Goal: Information Seeking & Learning: Compare options

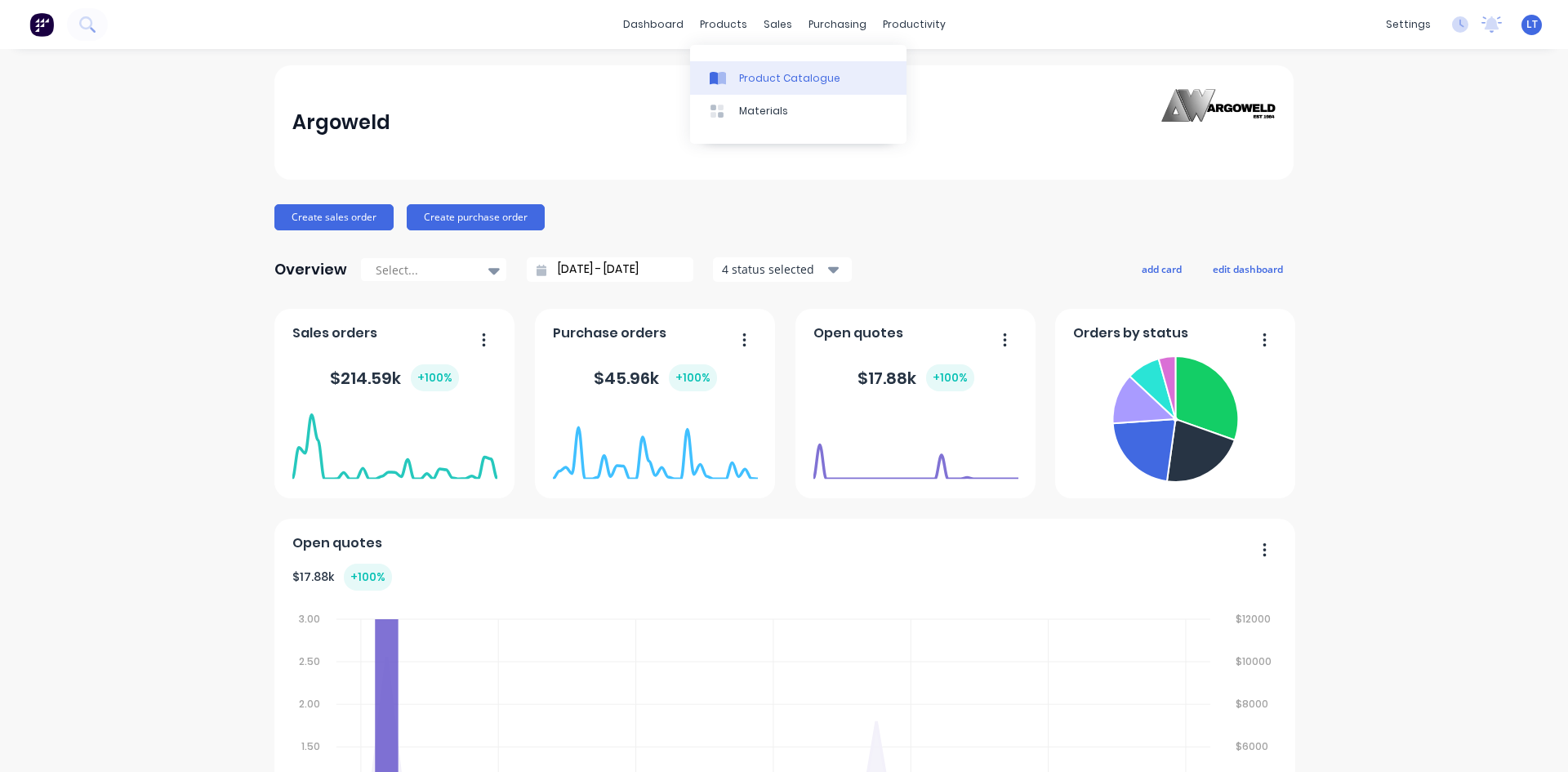
click at [770, 79] on div "Product Catalogue" at bounding box center [789, 78] width 101 height 15
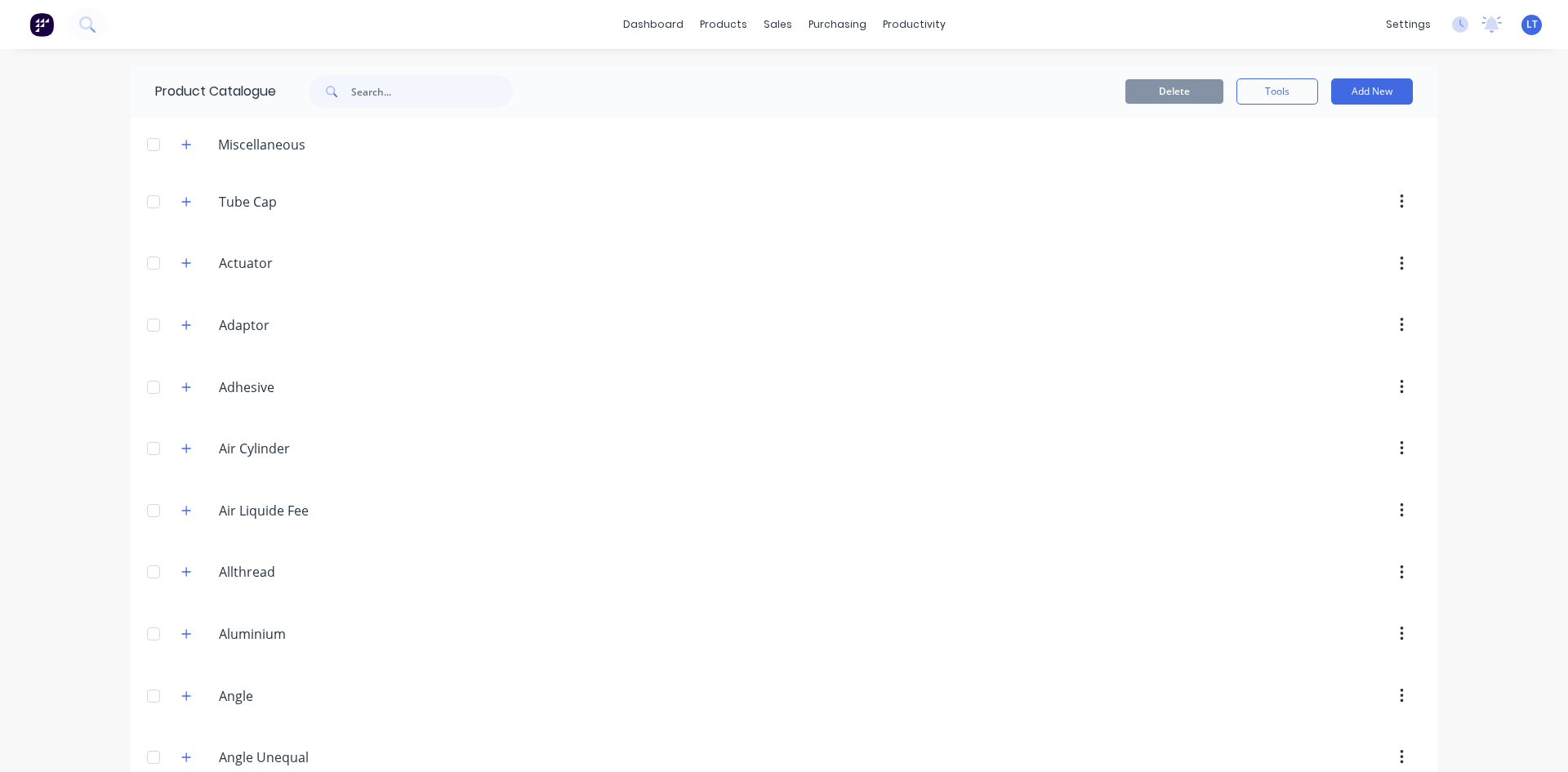
click at [592, 89] on div "Delete Tools Add New" at bounding box center [983, 92] width 859 height 26
drag, startPoint x: 459, startPoint y: 85, endPoint x: 465, endPoint y: 76, distance: 10.8
click at [461, 85] on input "text" at bounding box center [431, 92] width 161 height 33
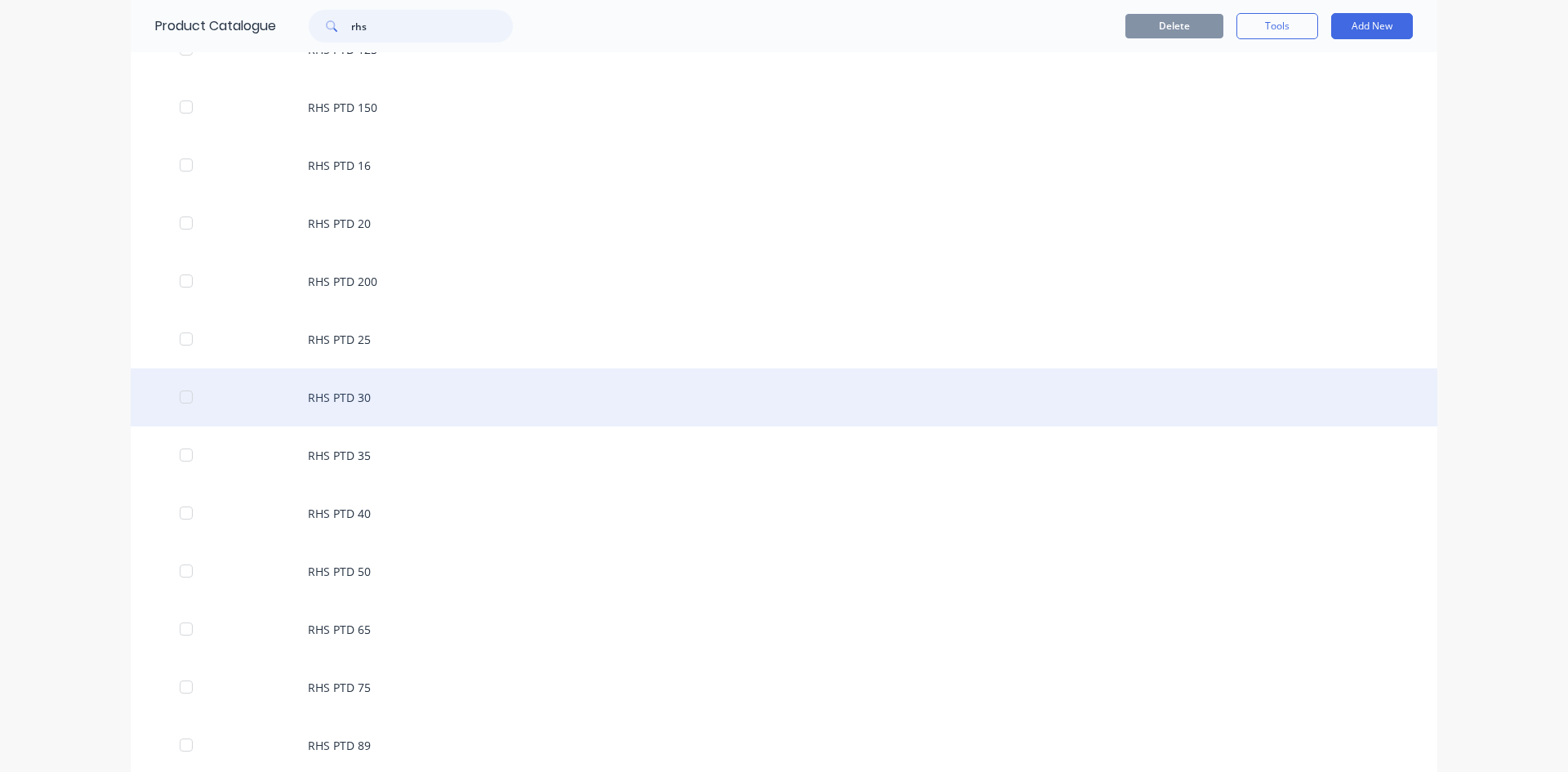
scroll to position [1225, 0]
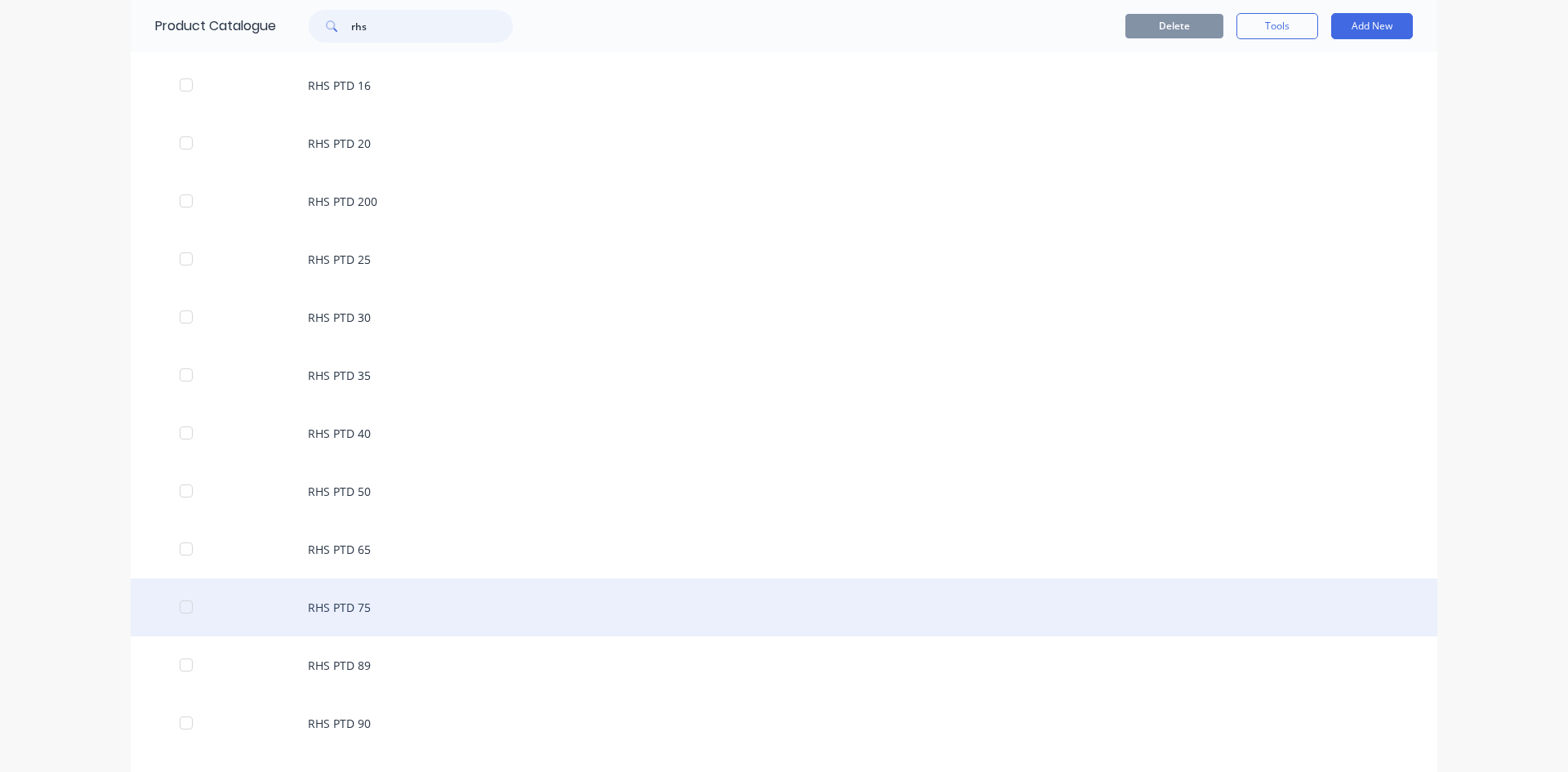
type input "rhs"
click at [324, 609] on div "RHS PTD 75" at bounding box center [783, 607] width 1307 height 58
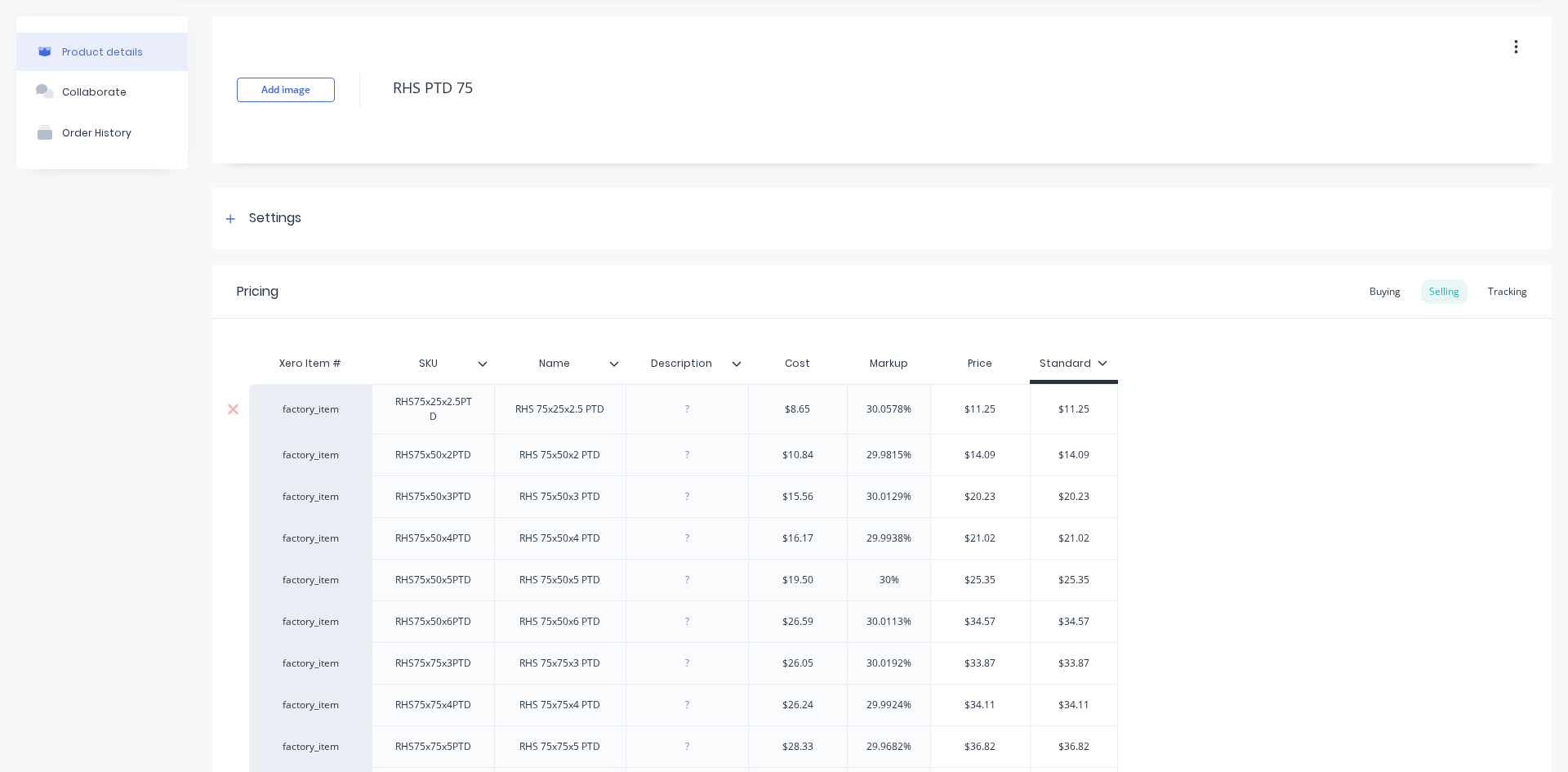
scroll to position [82, 0]
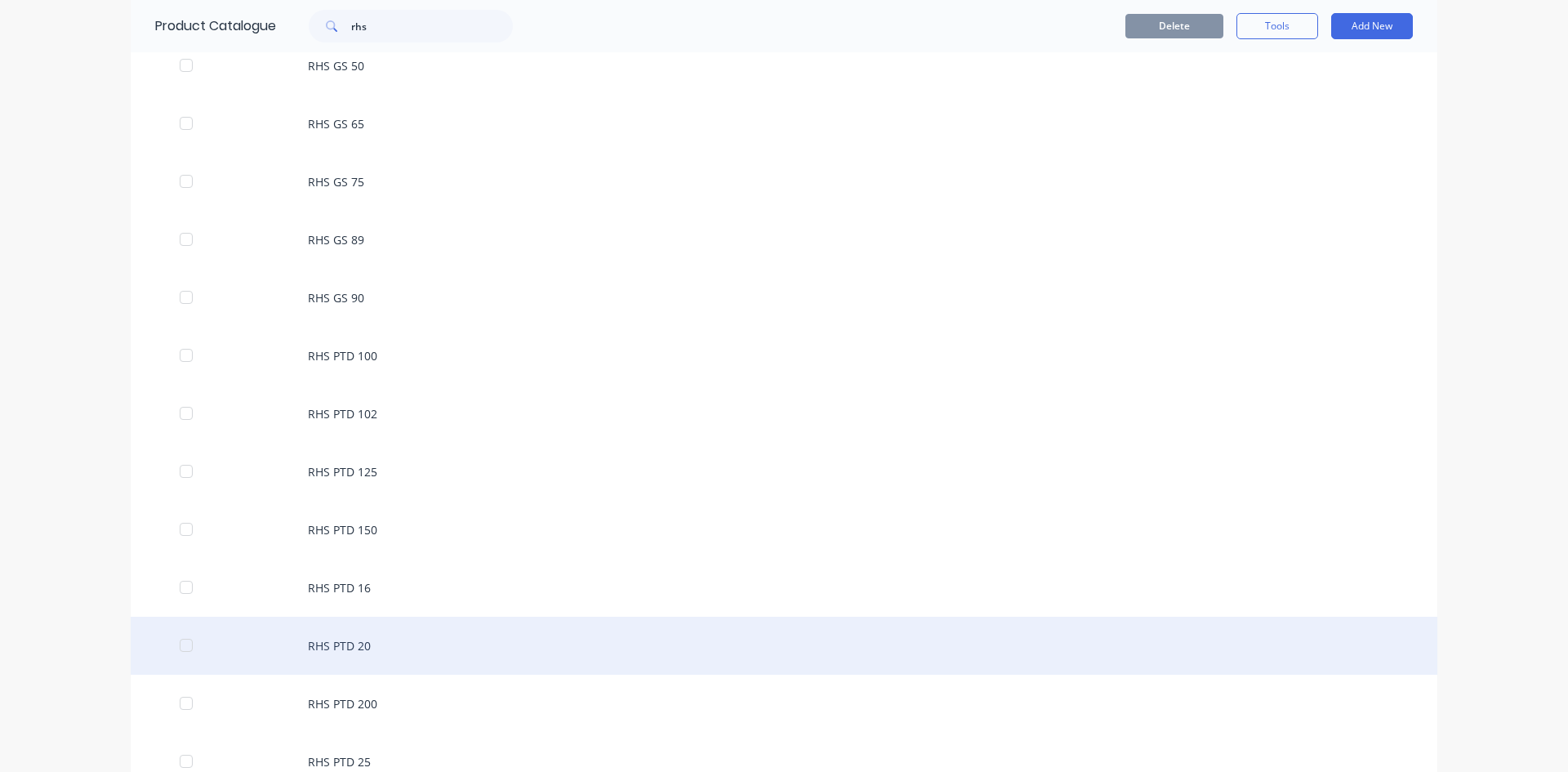
scroll to position [708, 0]
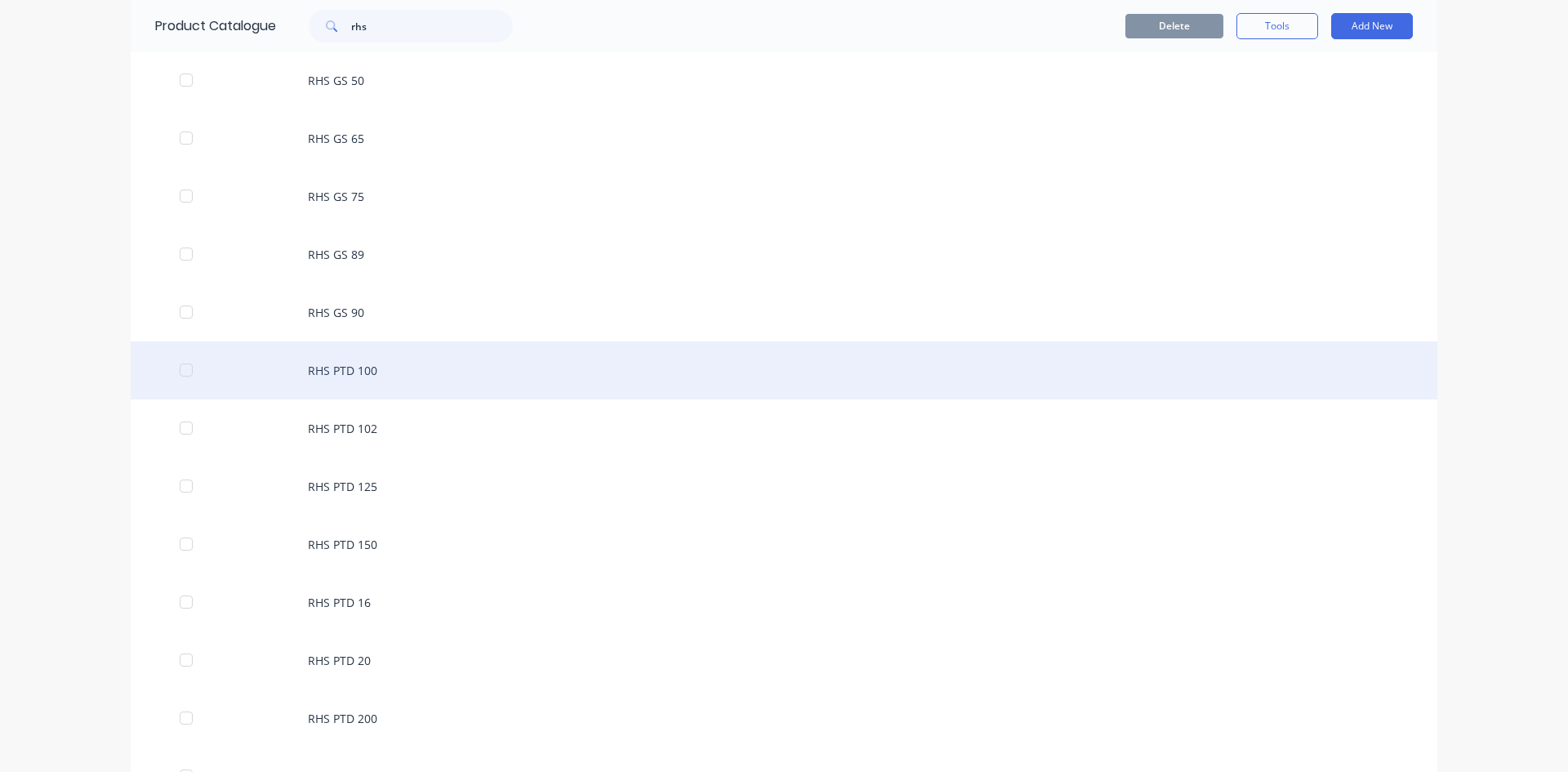
click at [382, 379] on div "RHS PTD 100" at bounding box center [783, 370] width 1307 height 58
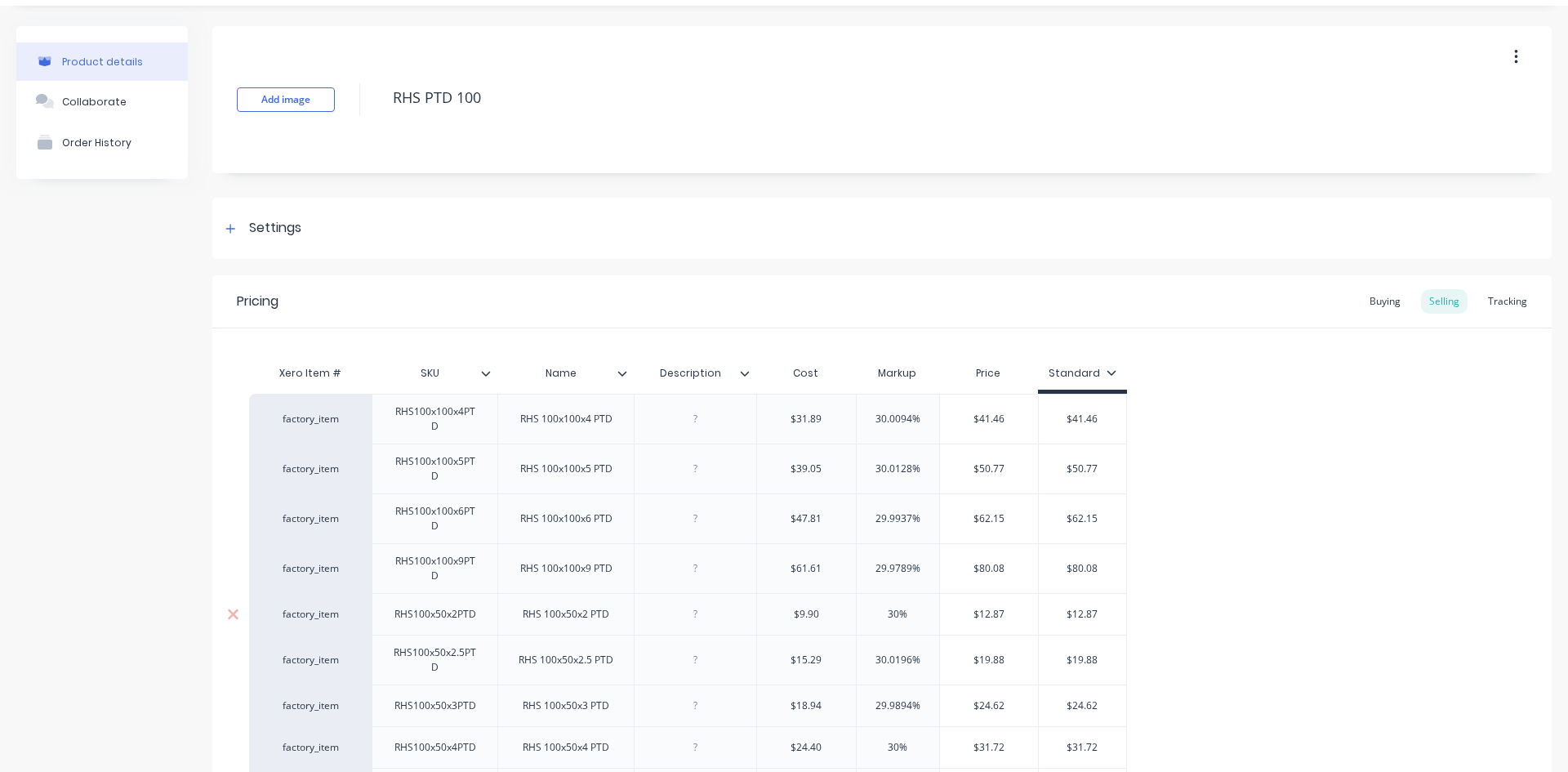
scroll to position [82, 0]
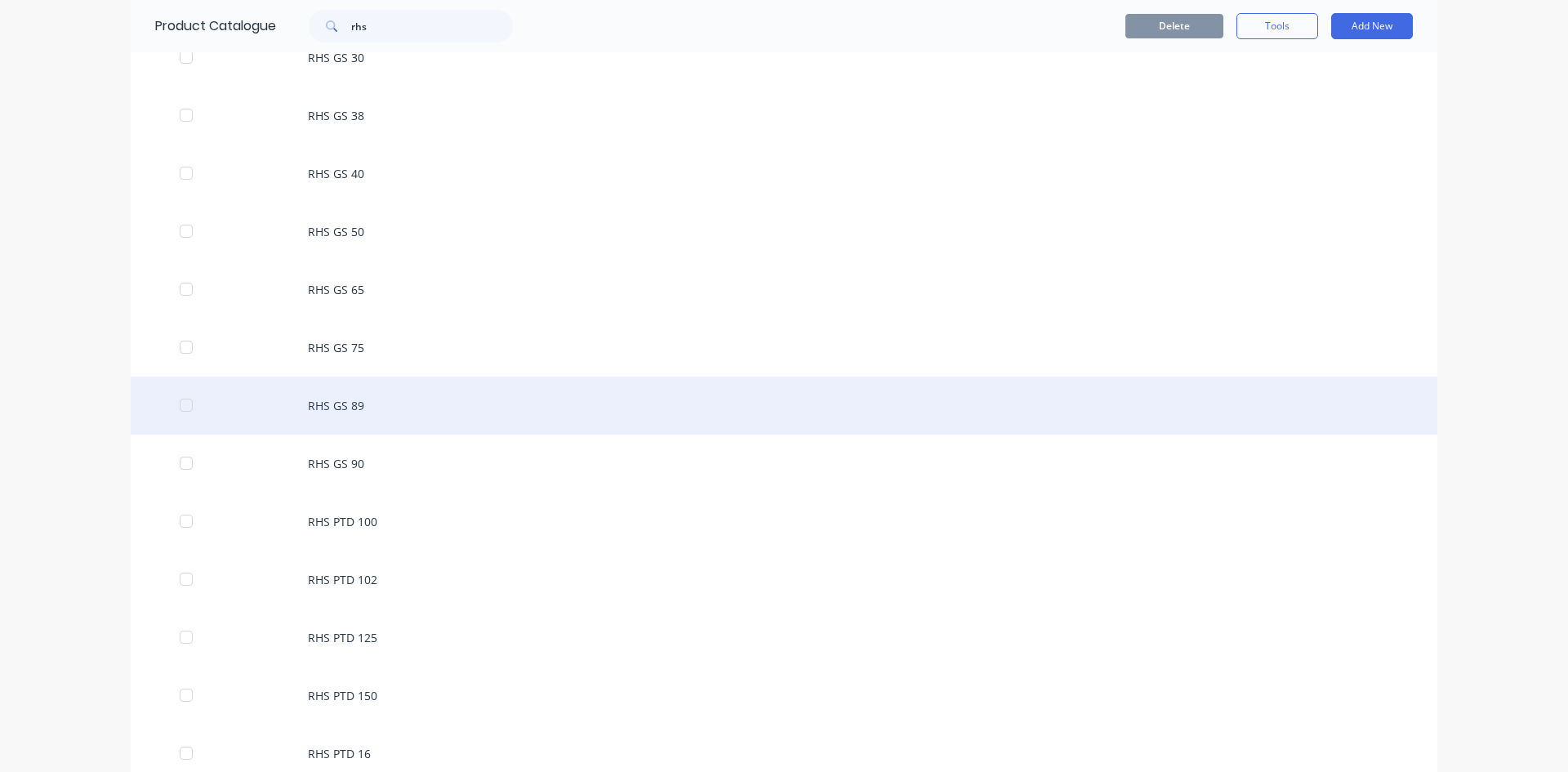
scroll to position [572, 0]
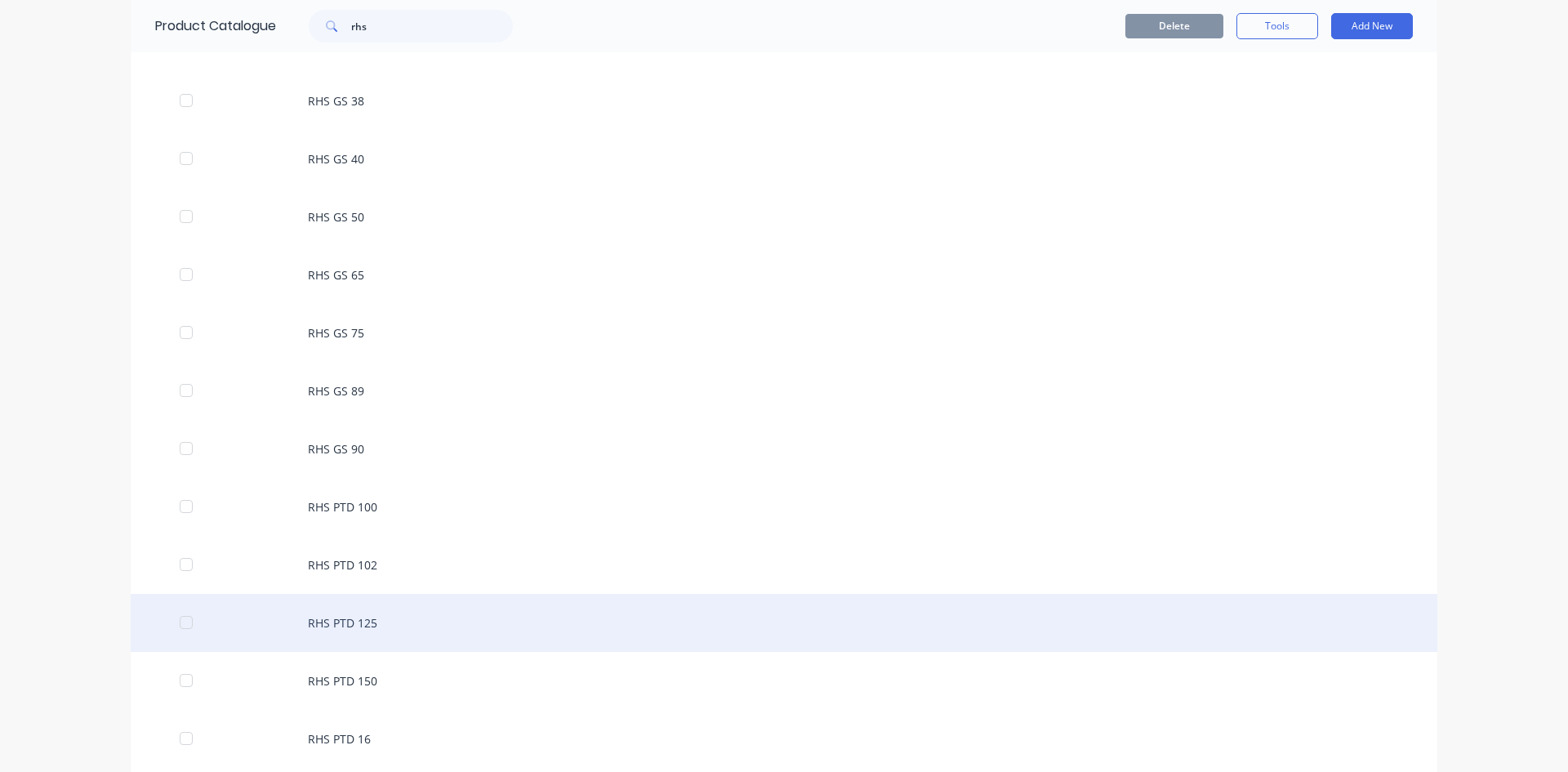
click at [367, 625] on div "RHS PTD 125" at bounding box center [783, 622] width 1307 height 58
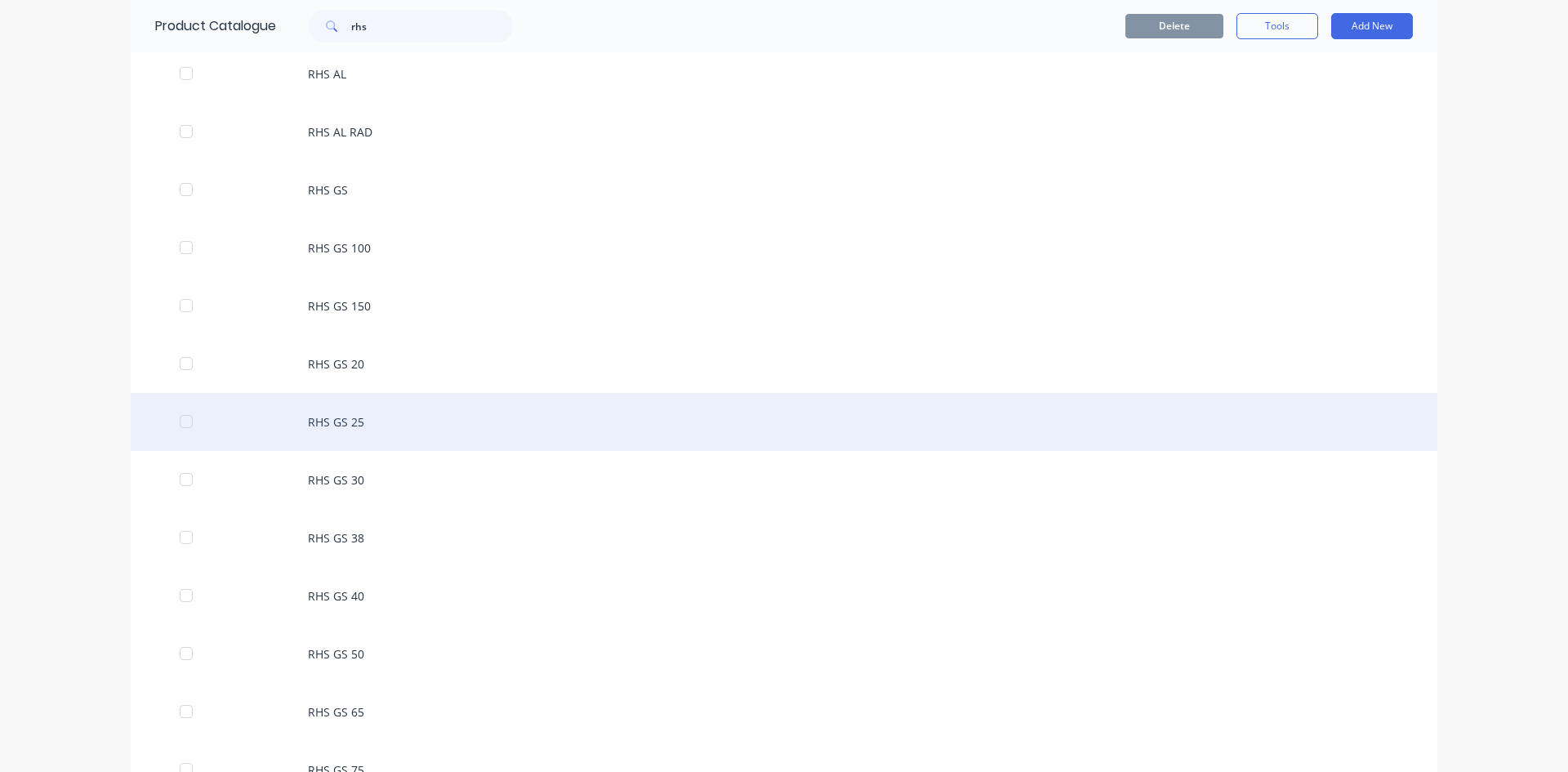
scroll to position [163, 0]
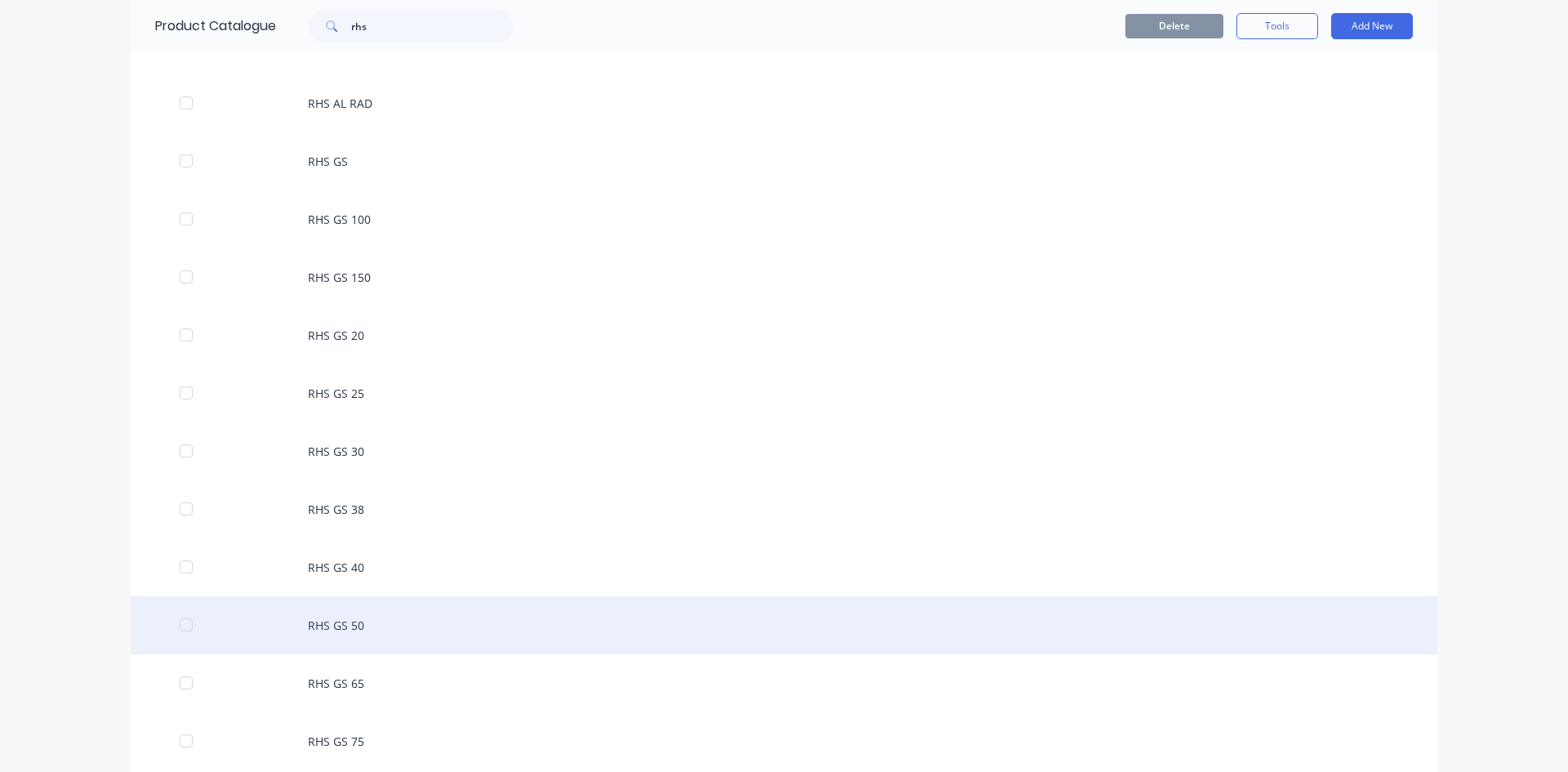
click at [385, 634] on div "RHS GS 50" at bounding box center [783, 625] width 1307 height 58
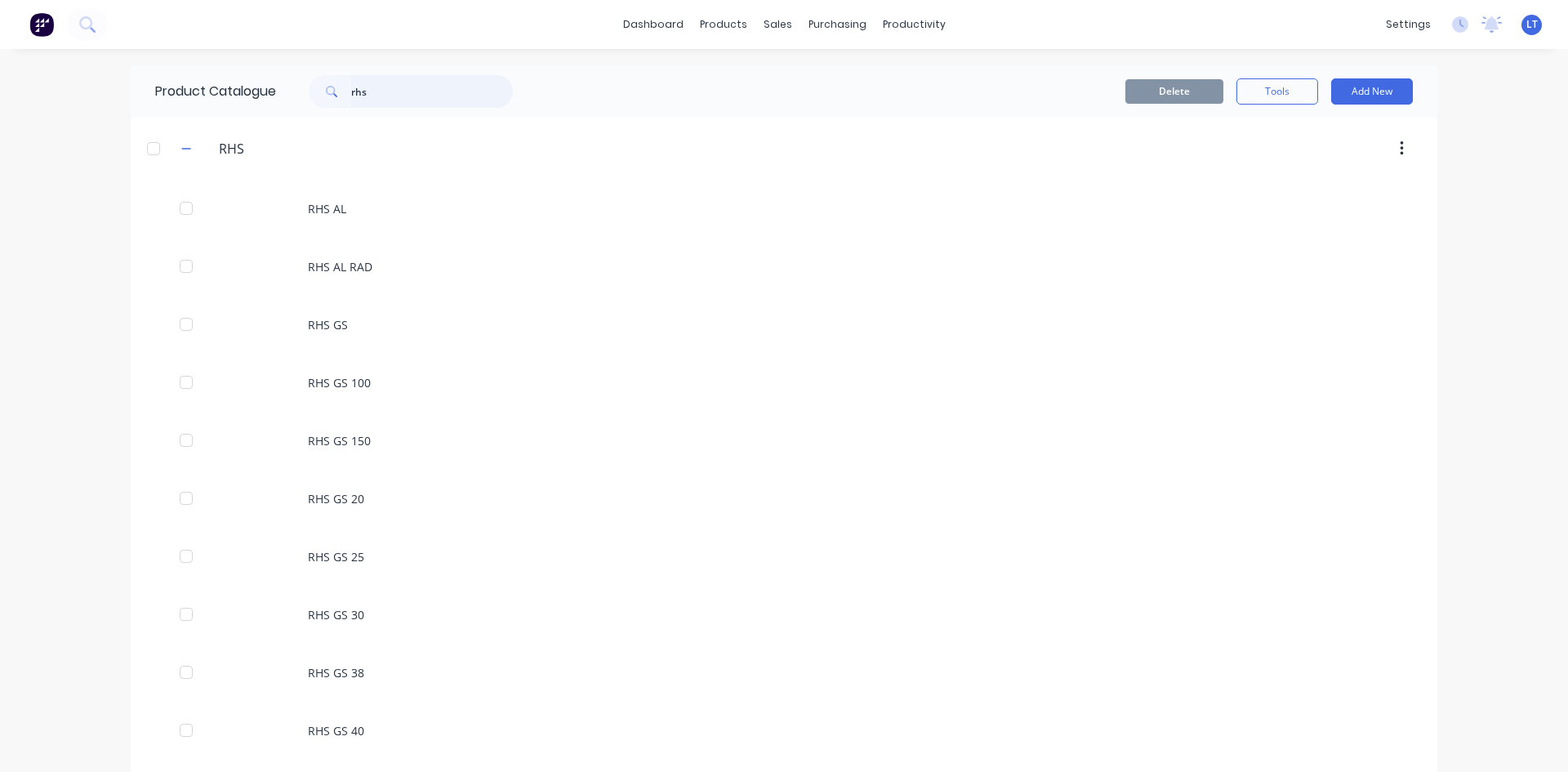
drag, startPoint x: 349, startPoint y: 92, endPoint x: 262, endPoint y: 76, distance: 88.5
click at [262, 76] on div "Product Catalogue rhs" at bounding box center [342, 91] width 423 height 52
type input "pipe"
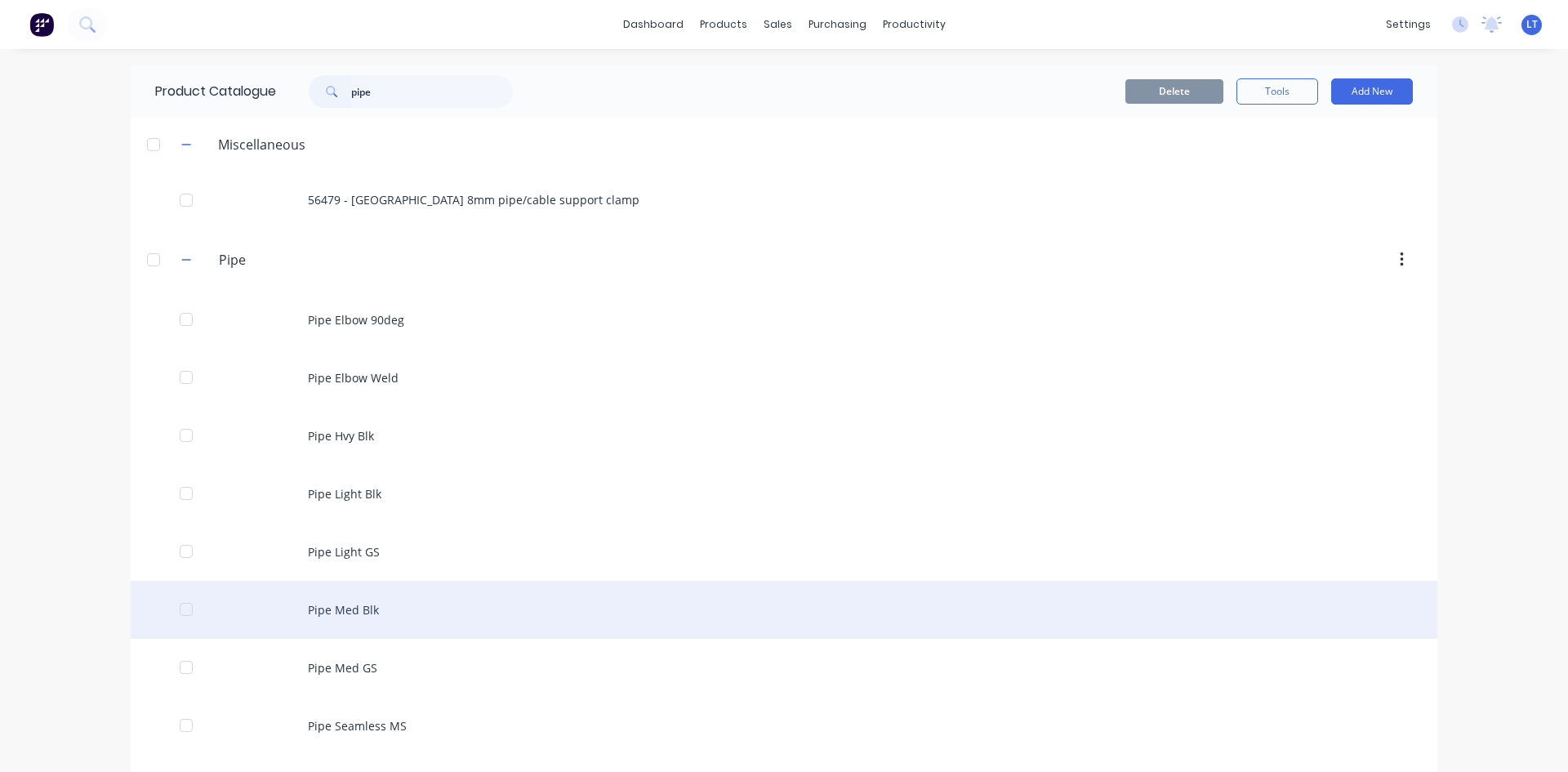
click at [378, 612] on div "Pipe Med Blk" at bounding box center [783, 609] width 1307 height 58
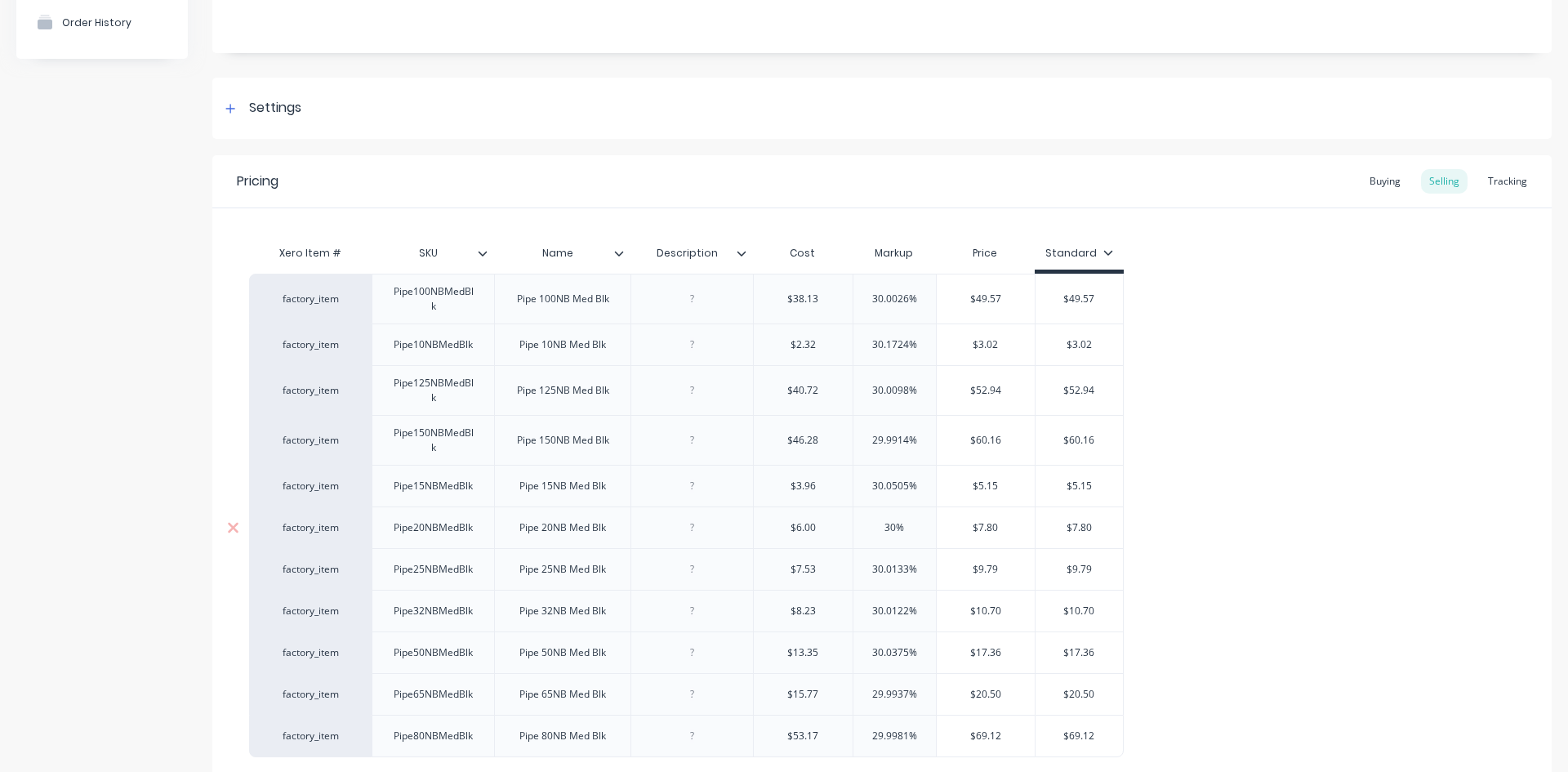
scroll to position [245, 0]
